Goal: Information Seeking & Learning: Find specific fact

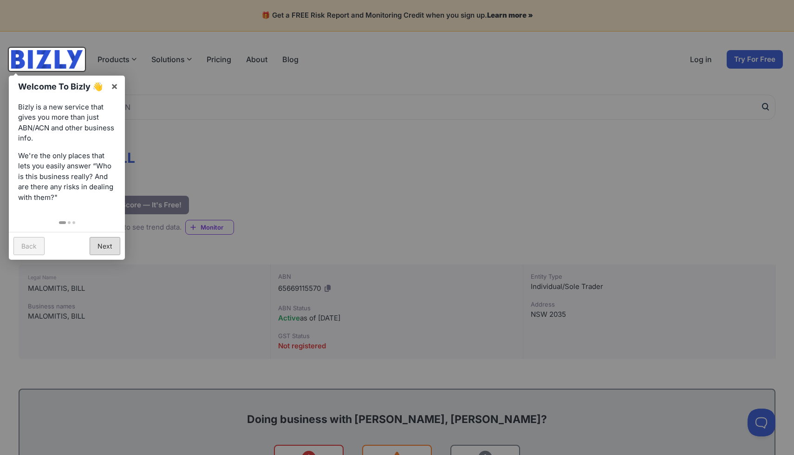
click at [110, 246] on link "Next" at bounding box center [105, 246] width 31 height 18
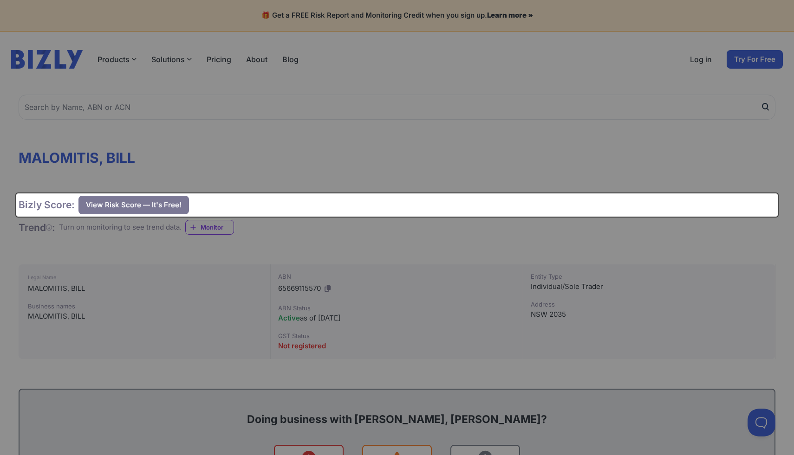
click at [110, 246] on div at bounding box center [397, 227] width 794 height 455
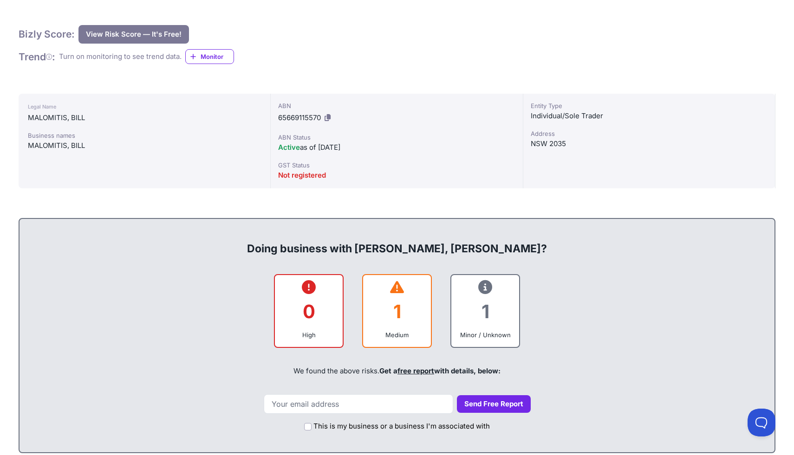
scroll to position [173, 0]
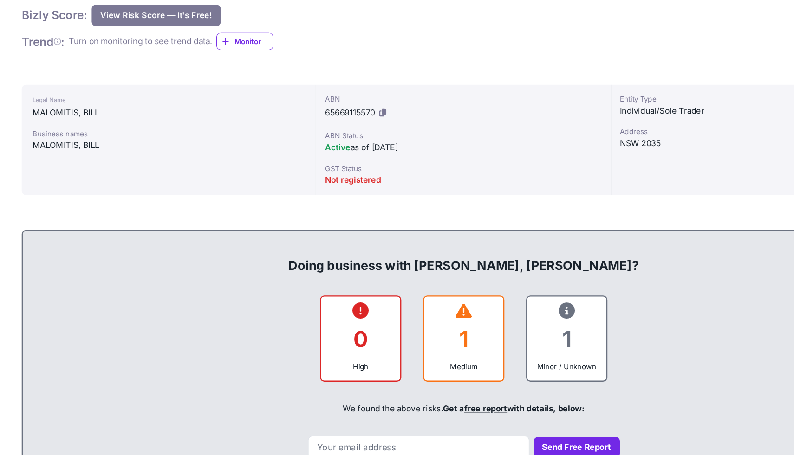
click at [562, 138] on div "NSW 2035" at bounding box center [648, 141] width 237 height 11
